Goal: Task Accomplishment & Management: Use online tool/utility

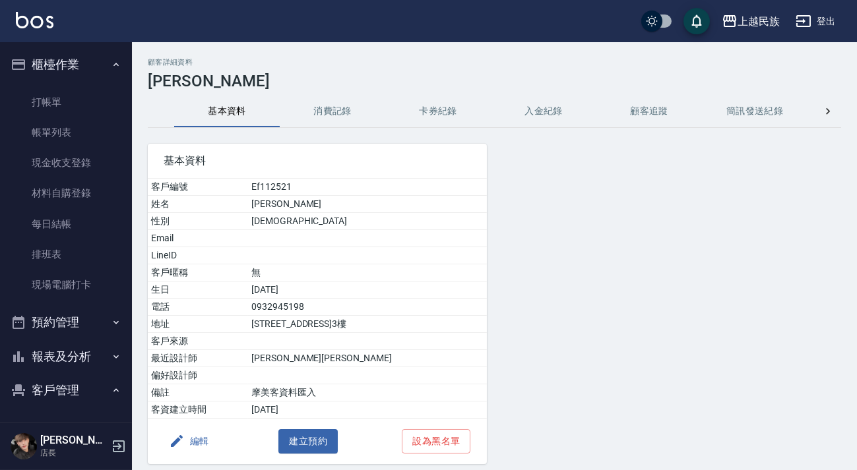
click at [94, 114] on link "打帳單" at bounding box center [65, 102] width 121 height 30
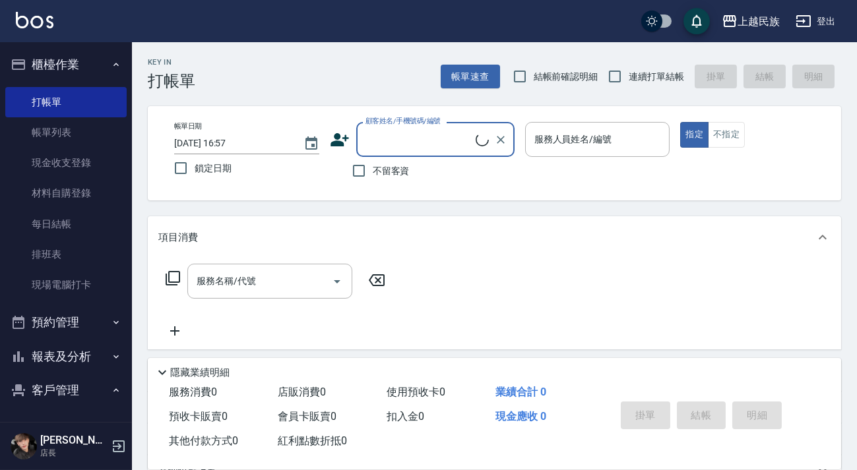
click at [416, 142] on input "顧客姓名/手機號碼/編號" at bounding box center [418, 139] width 113 height 23
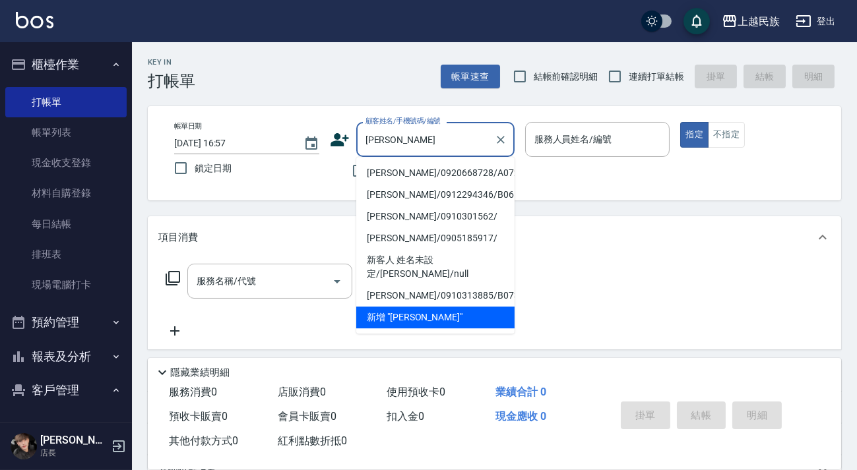
click at [447, 168] on li "[PERSON_NAME]/0920668728/A072821" at bounding box center [435, 173] width 158 height 22
type input "[PERSON_NAME]/0920668728/A072821"
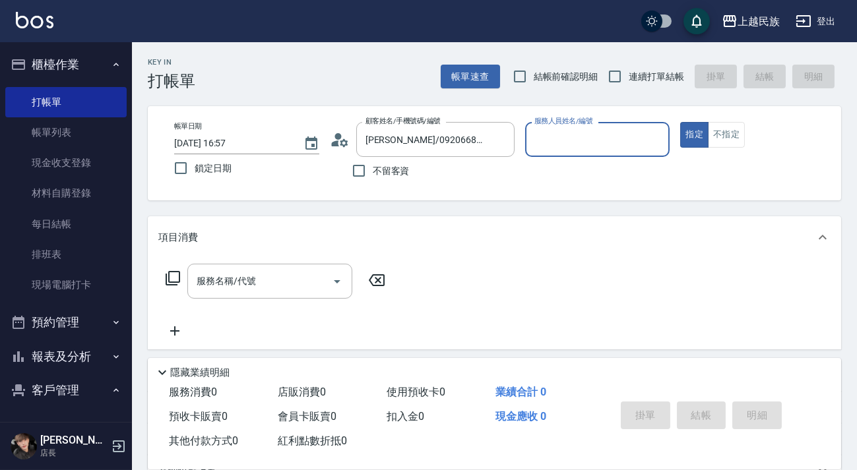
type input "[PERSON_NAME]-2"
click at [338, 141] on icon at bounding box center [340, 140] width 20 height 20
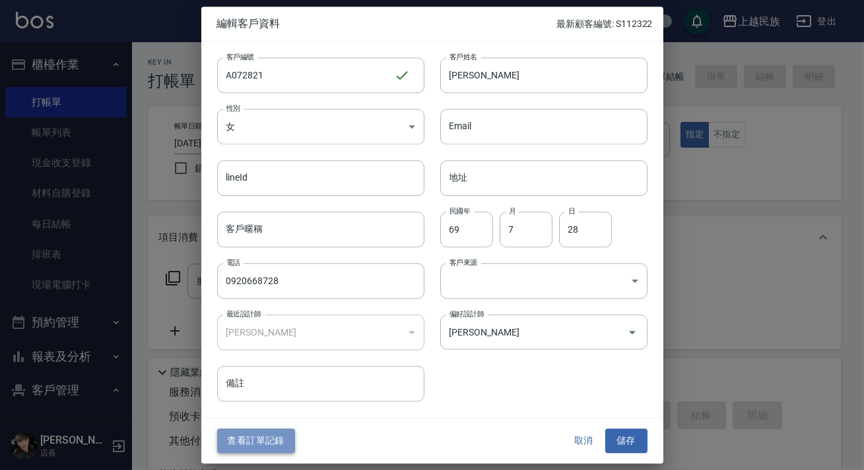
click at [267, 446] on button "查看訂單記錄" at bounding box center [256, 441] width 78 height 24
